Goal: Find specific page/section: Find specific page/section

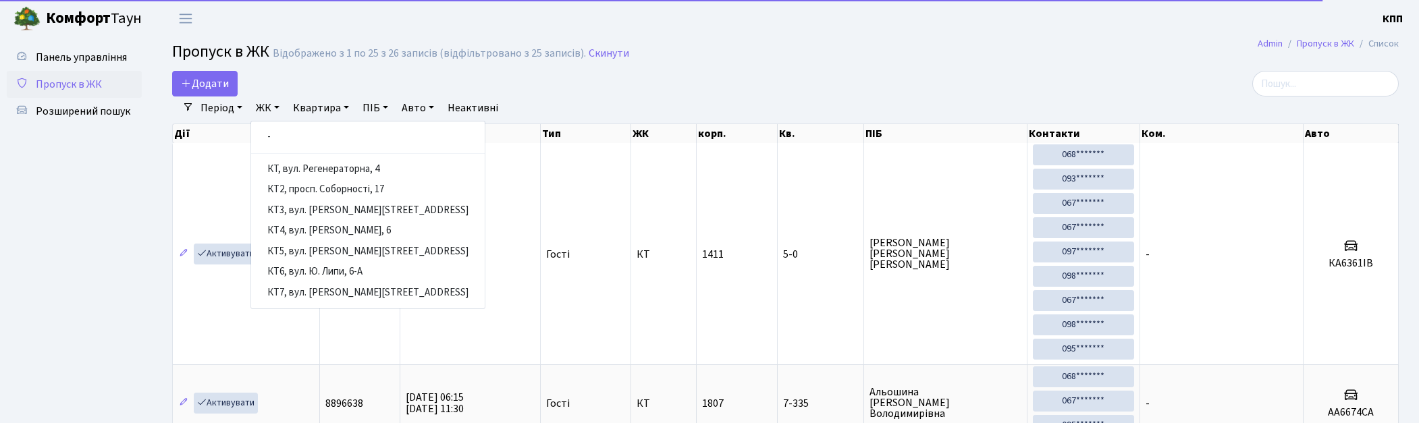
select select "25"
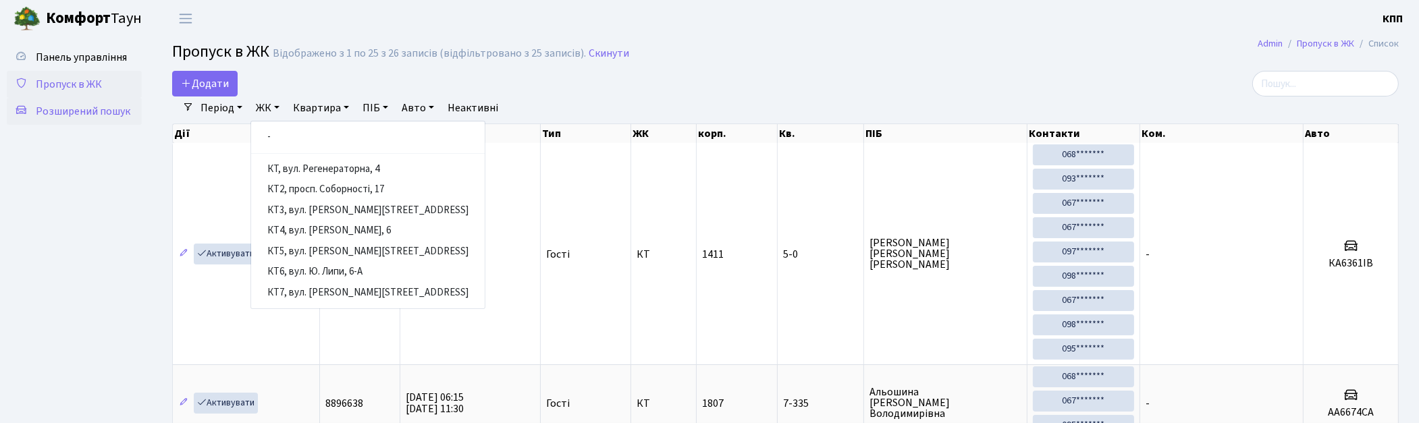
click at [93, 113] on span "Розширений пошук" at bounding box center [83, 111] width 94 height 15
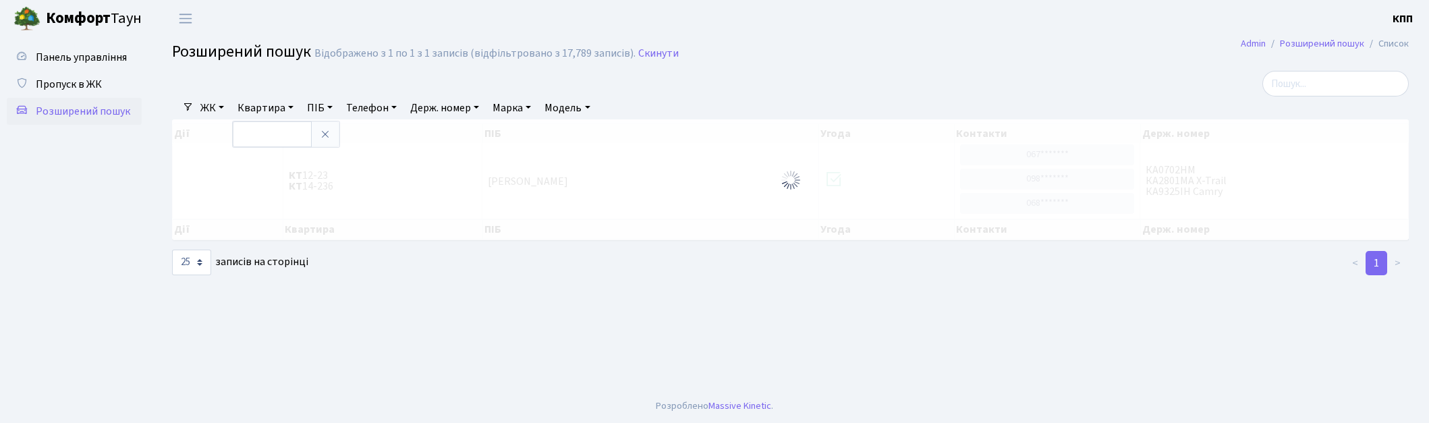
select select "25"
type input "3-51"
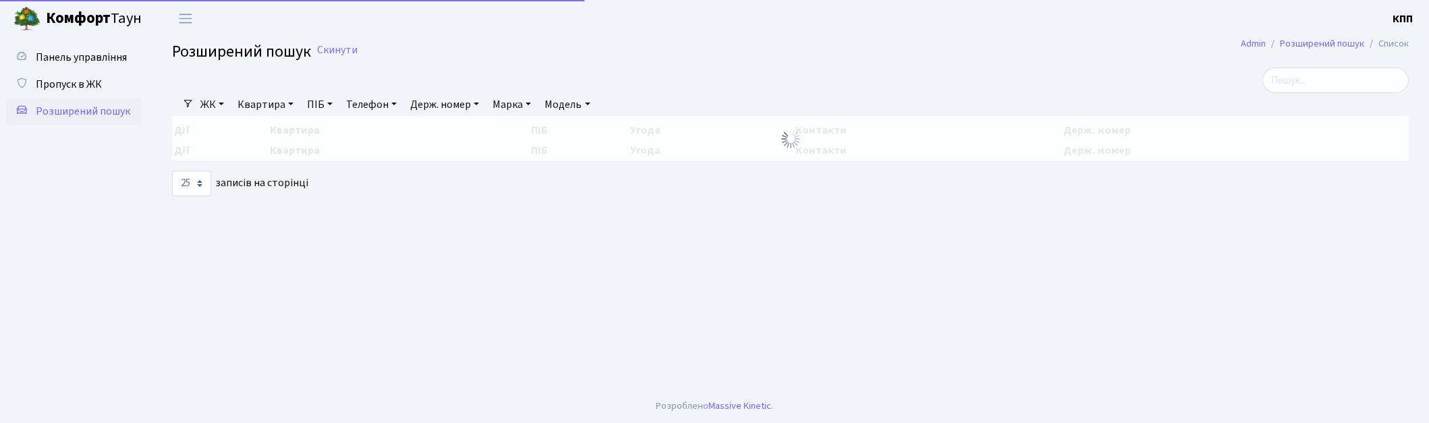
select select "25"
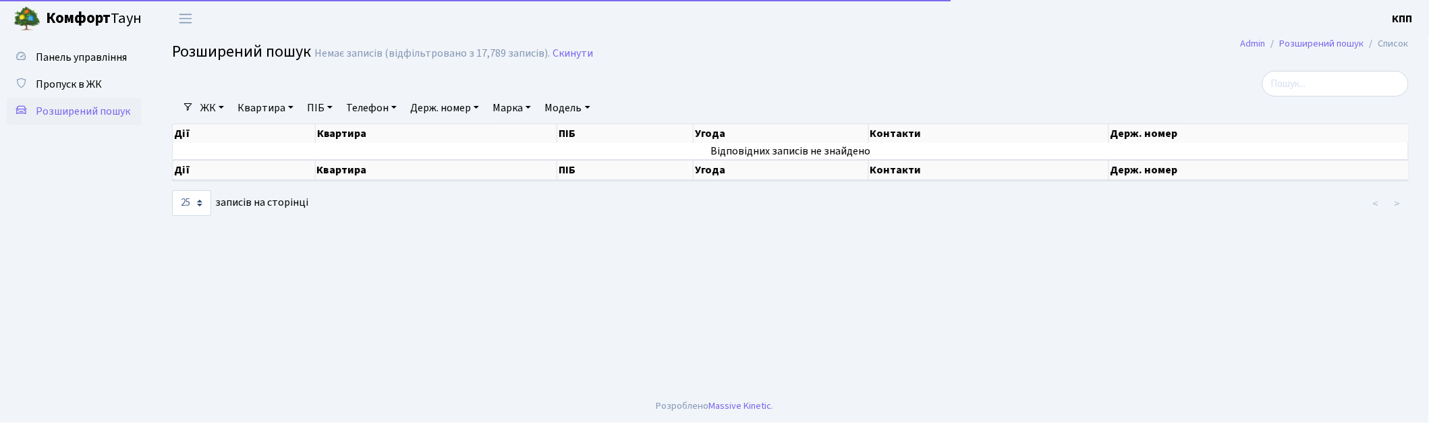
click at [257, 100] on link "Квартира" at bounding box center [265, 108] width 67 height 23
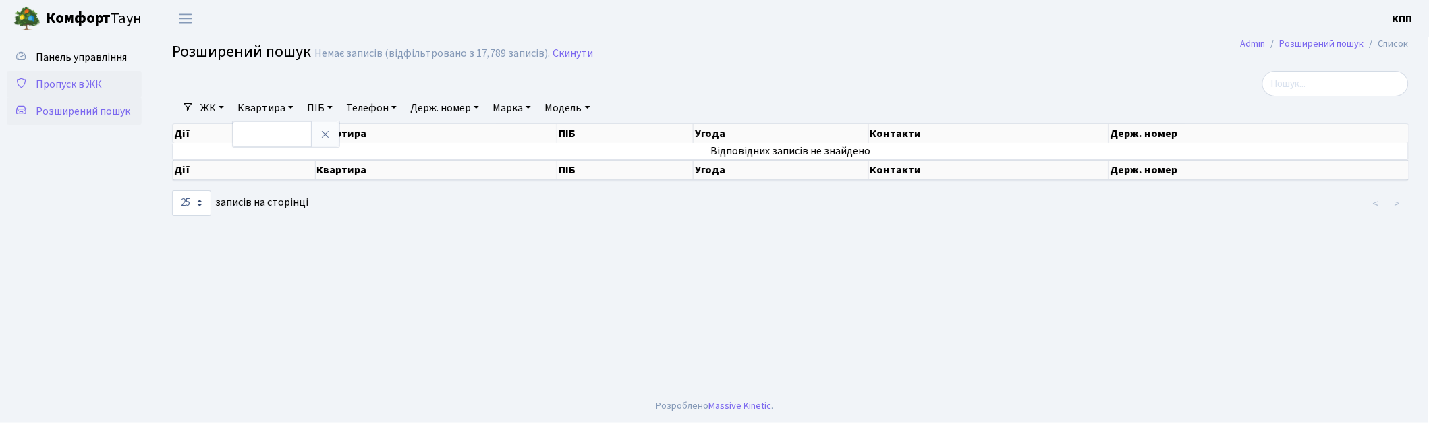
click at [55, 82] on span "Пропуск в ЖК" at bounding box center [69, 84] width 66 height 15
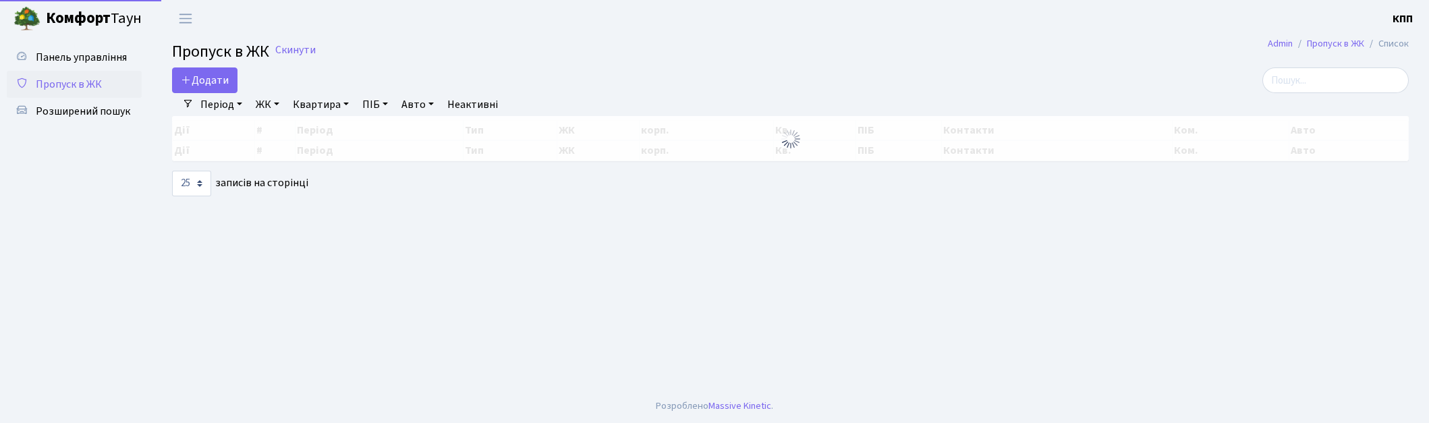
select select "25"
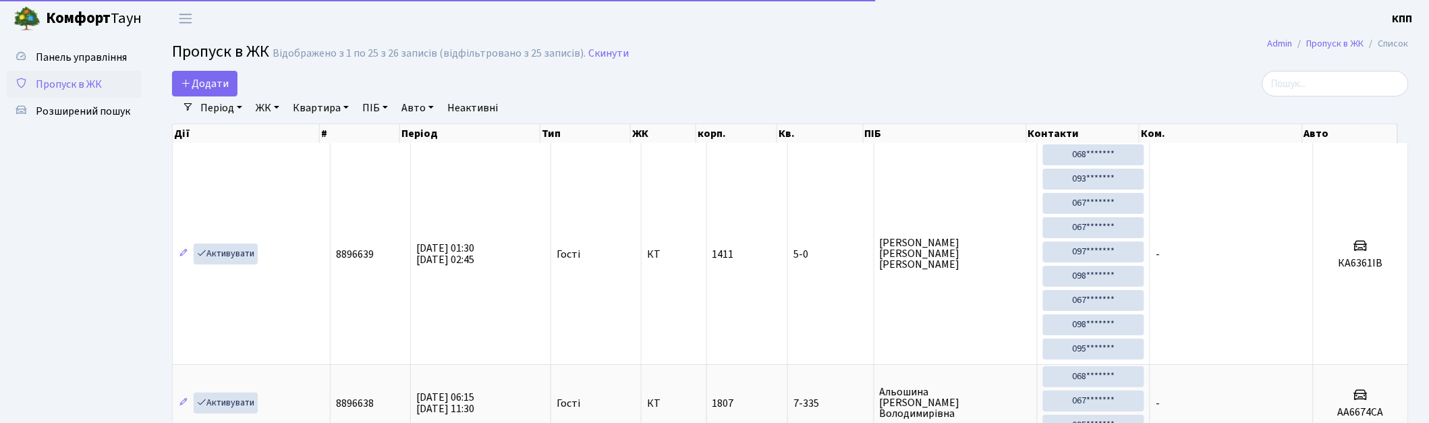
click at [214, 108] on link "Період" at bounding box center [221, 108] width 53 height 23
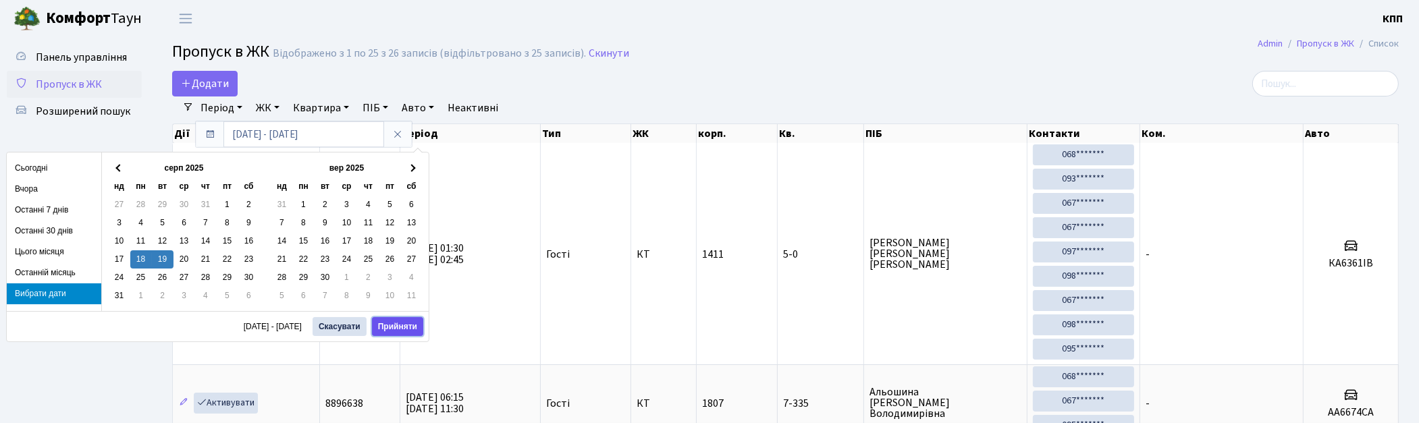
click at [393, 328] on button "Прийняти" at bounding box center [397, 326] width 51 height 19
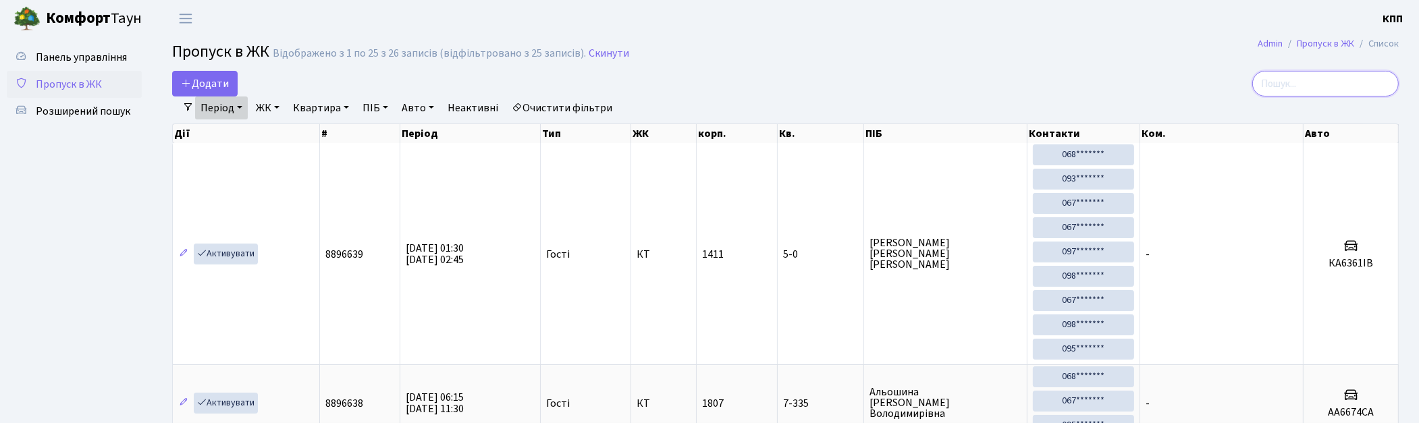
click at [1305, 82] on input "search" at bounding box center [1325, 84] width 146 height 26
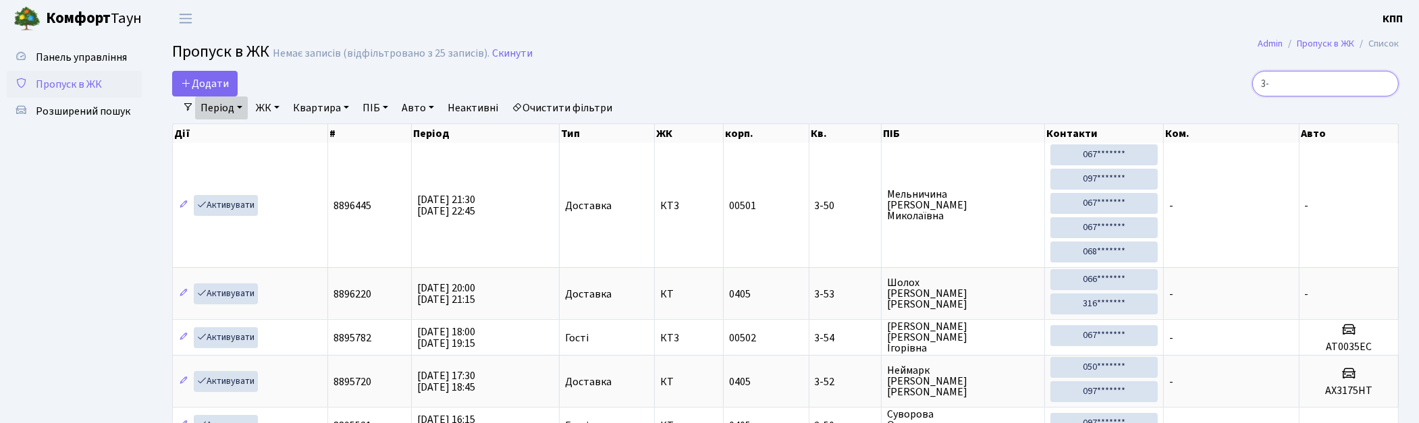
type input "3"
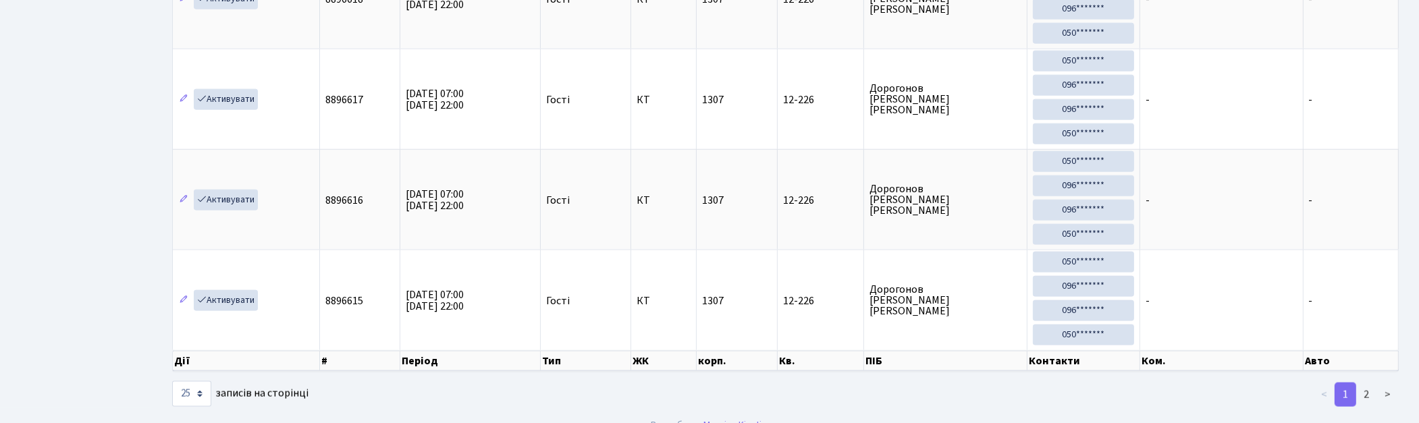
scroll to position [2282, 0]
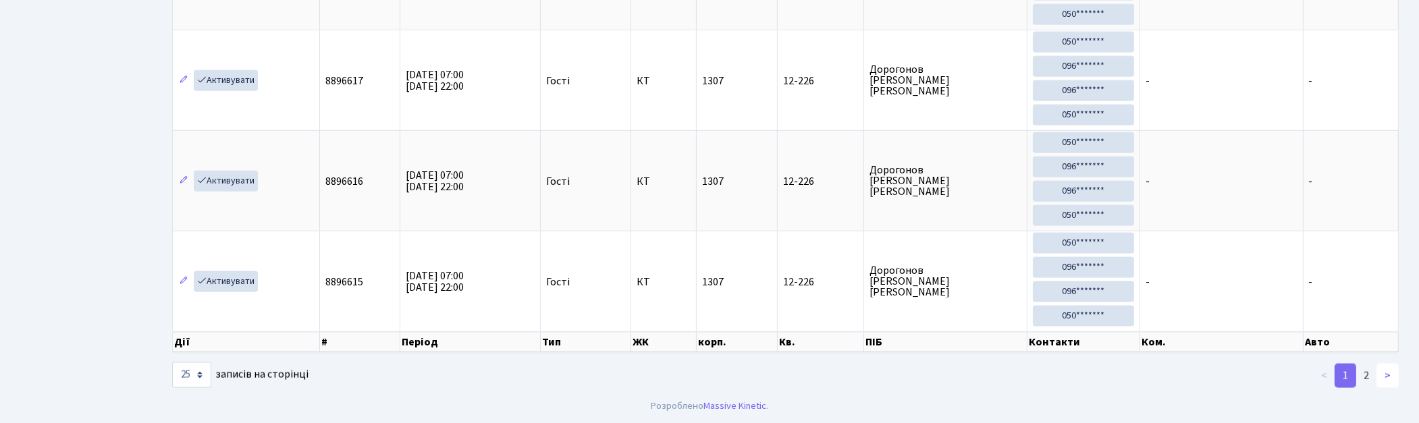
click at [1392, 373] on link ">" at bounding box center [1387, 376] width 22 height 24
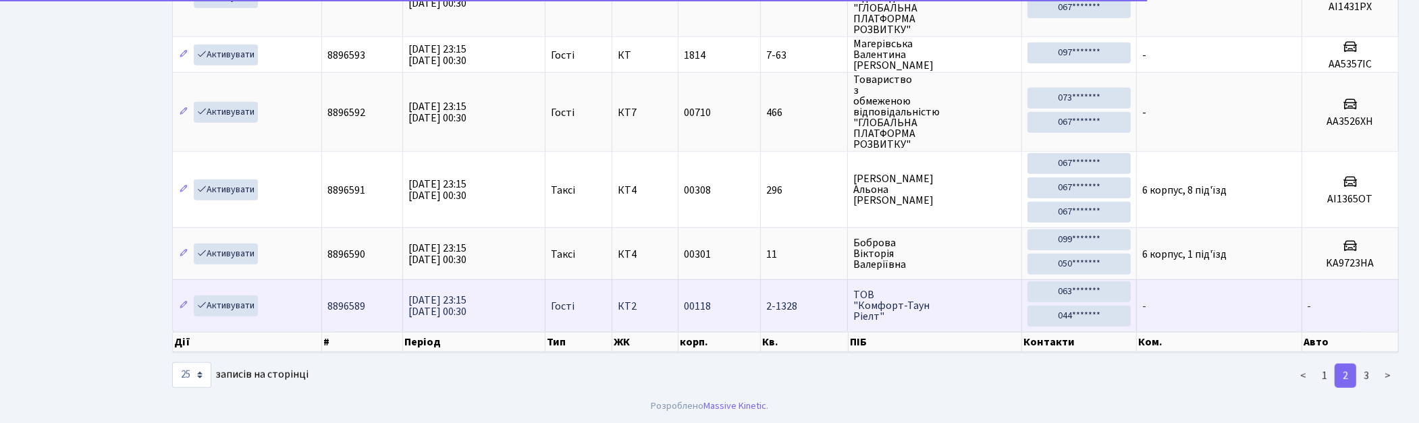
scroll to position [1440, 0]
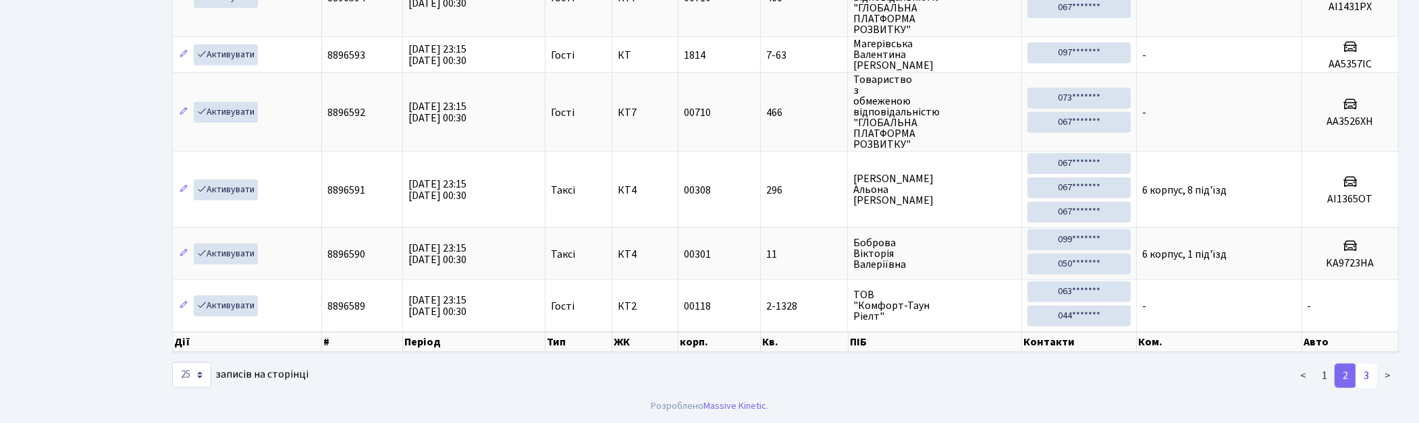
click at [1373, 370] on link "3" at bounding box center [1366, 376] width 22 height 24
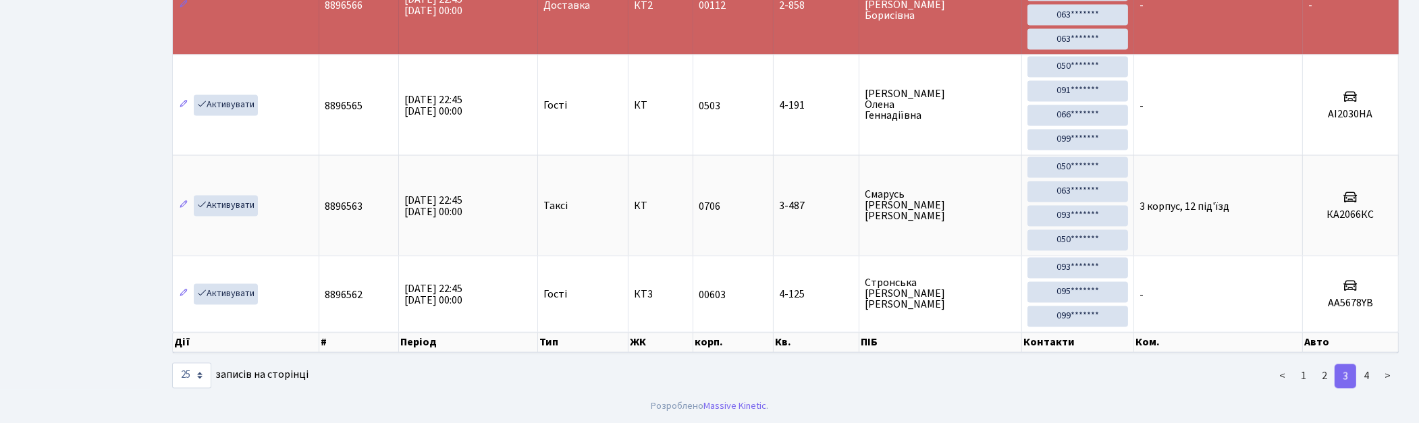
scroll to position [3243, 0]
click at [1373, 370] on link "4" at bounding box center [1366, 376] width 22 height 24
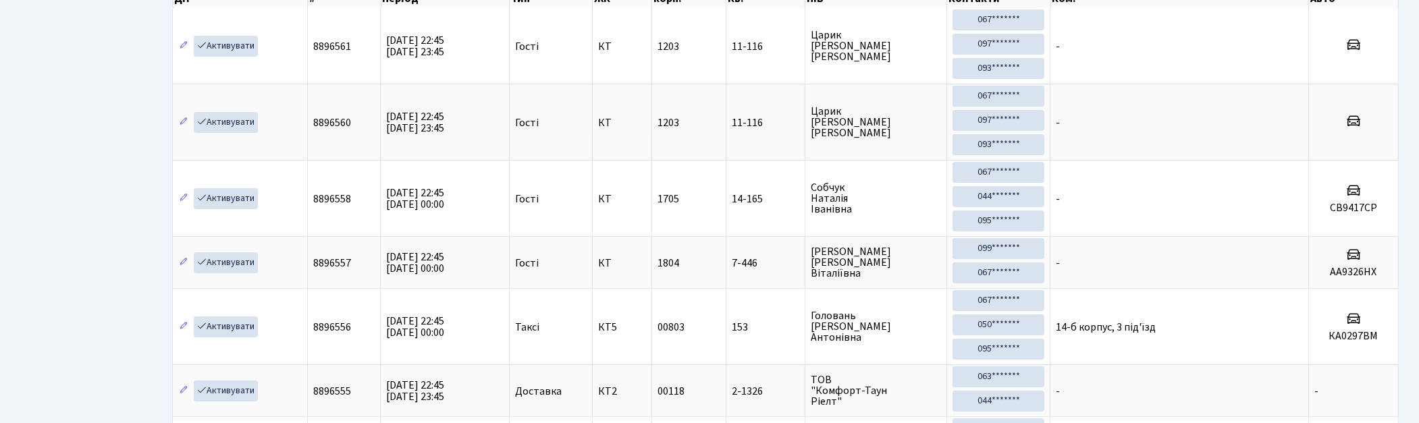
scroll to position [0, 0]
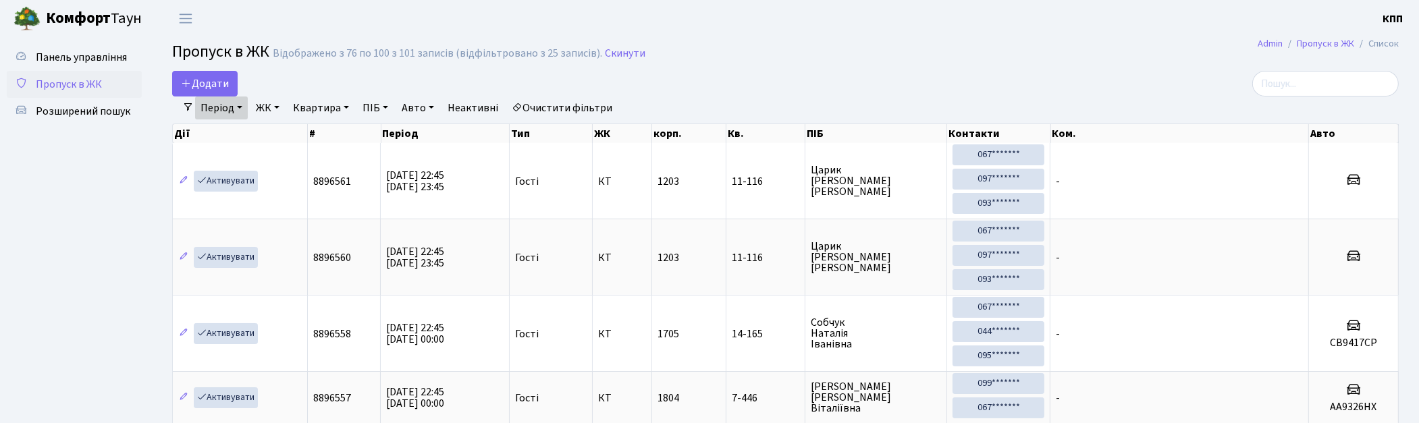
click at [91, 78] on span "Пропуск в ЖК" at bounding box center [69, 84] width 66 height 15
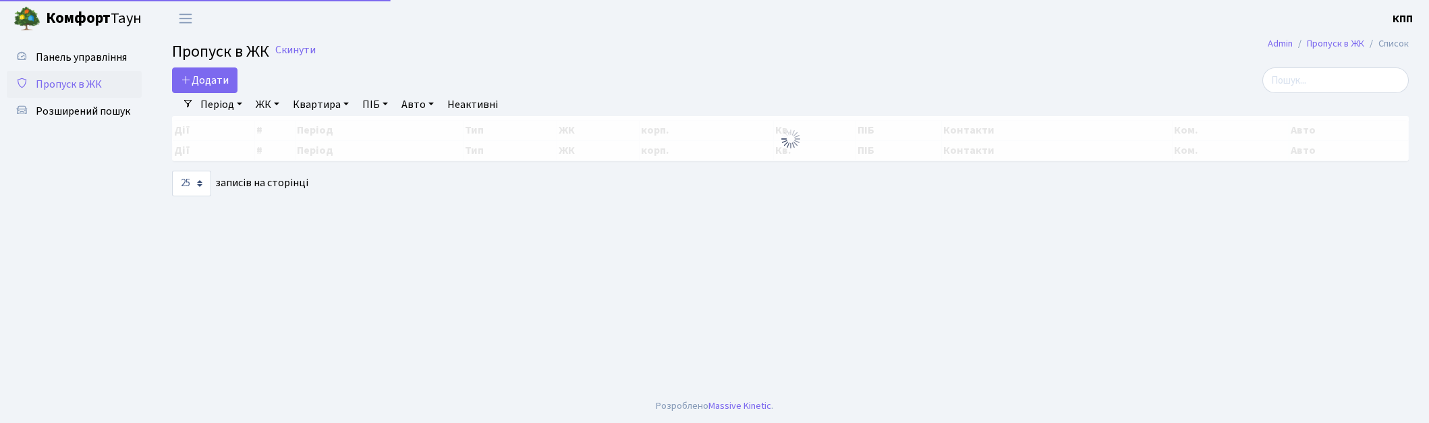
select select "25"
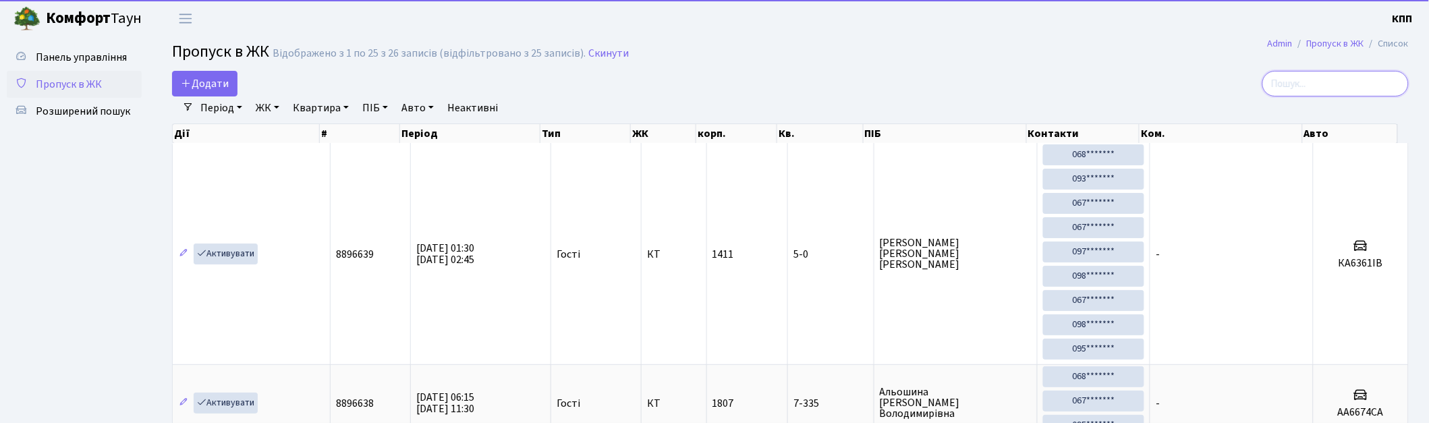
click at [1333, 83] on input "search" at bounding box center [1336, 84] width 146 height 26
